Goal: Task Accomplishment & Management: Use online tool/utility

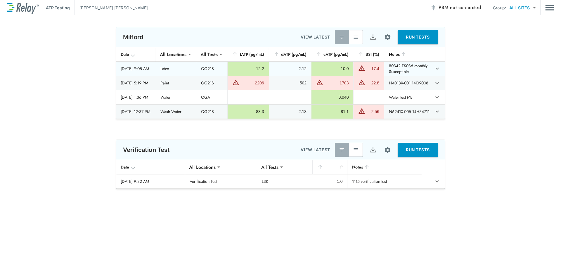
type input "**********"
type input "***"
click at [355, 36] on img "button" at bounding box center [356, 37] width 6 height 6
